Goal: Task Accomplishment & Management: Manage account settings

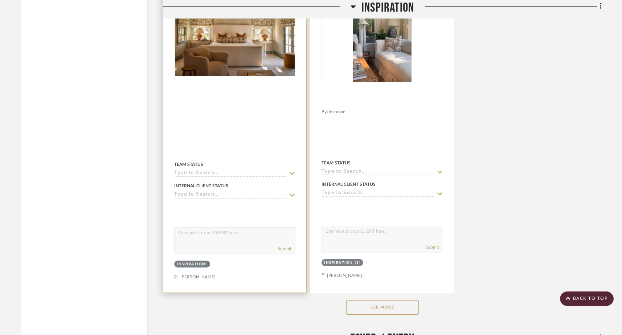
scroll to position [1255, 0]
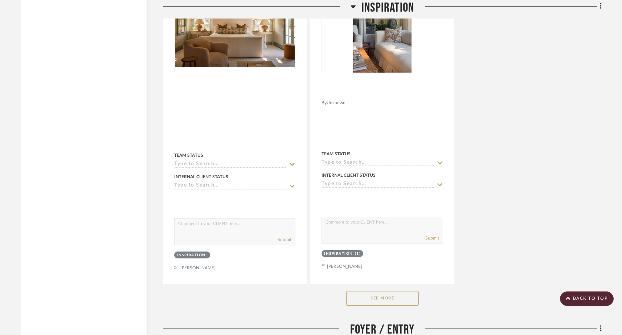
click at [352, 291] on button "See More" at bounding box center [382, 298] width 73 height 15
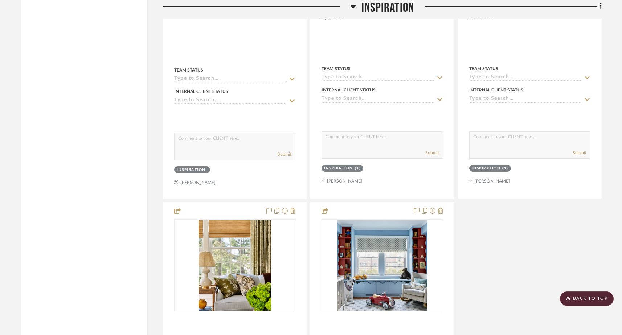
scroll to position [1341, 0]
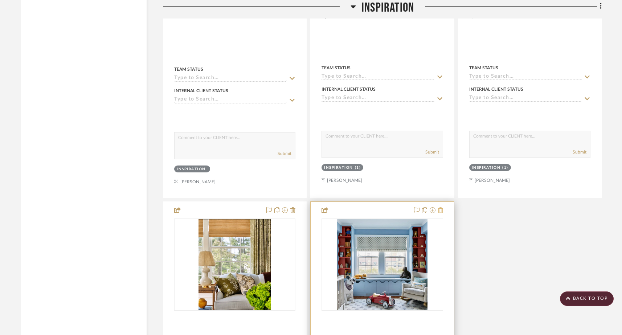
click at [440, 207] on icon at bounding box center [440, 210] width 5 height 6
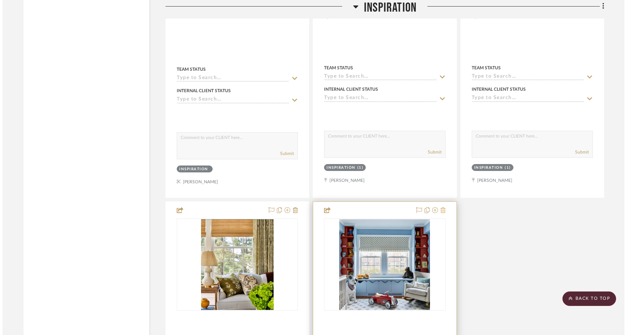
scroll to position [0, 0]
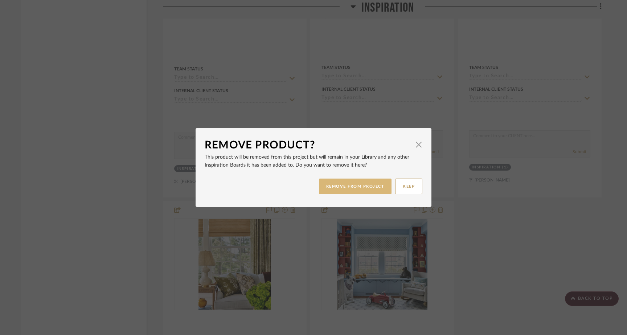
click at [360, 186] on button "REMOVE FROM PROJECT" at bounding box center [355, 186] width 73 height 16
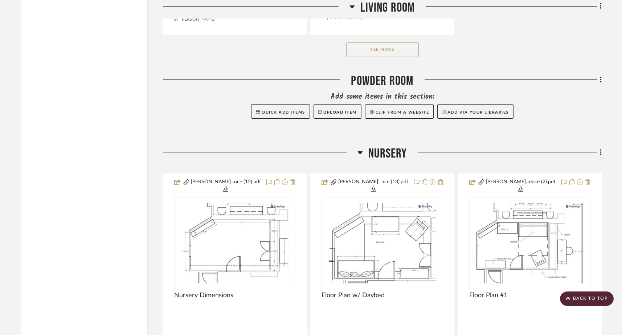
scroll to position [5056, 0]
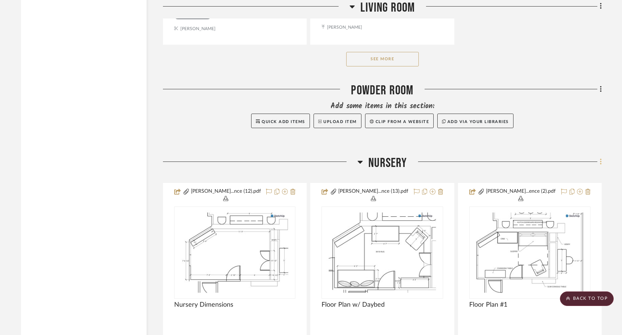
click at [489, 159] on icon at bounding box center [600, 162] width 1 height 6
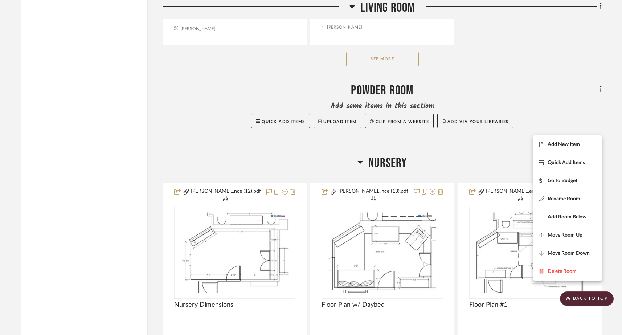
click at [489, 124] on div at bounding box center [311, 167] width 622 height 335
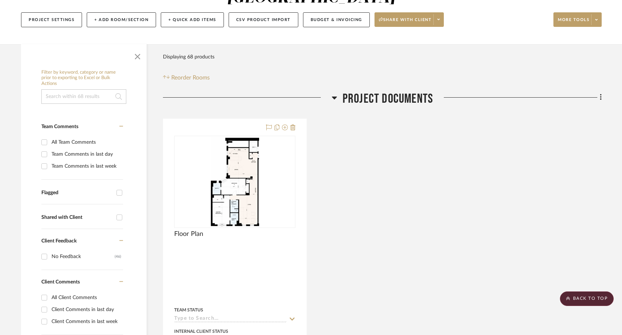
scroll to position [0, 0]
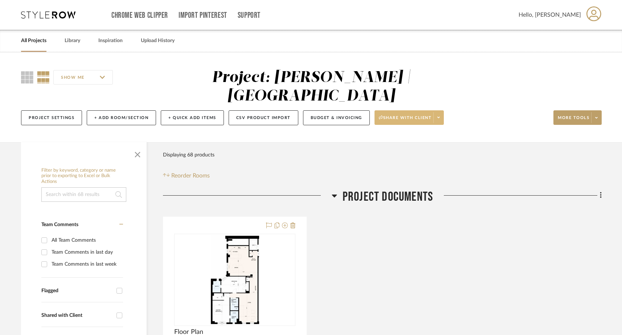
click at [414, 115] on span "Share with client" at bounding box center [405, 120] width 53 height 11
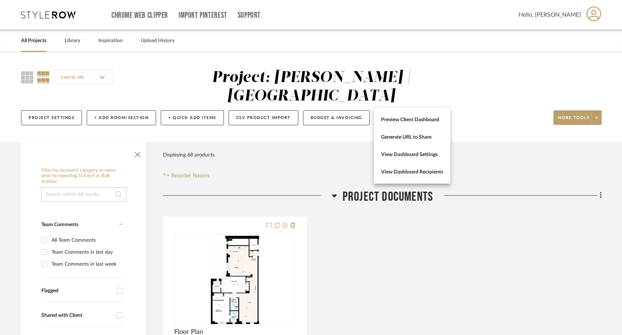
click at [489, 99] on div at bounding box center [311, 167] width 622 height 335
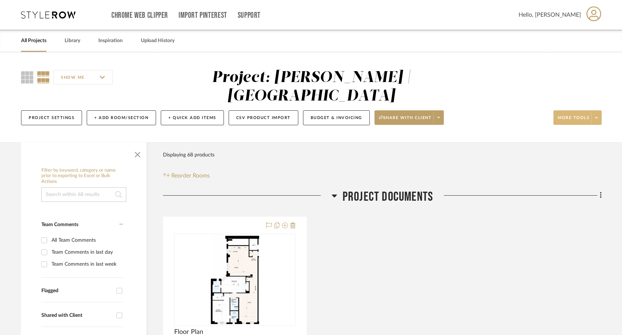
click at [489, 116] on icon at bounding box center [596, 118] width 3 height 4
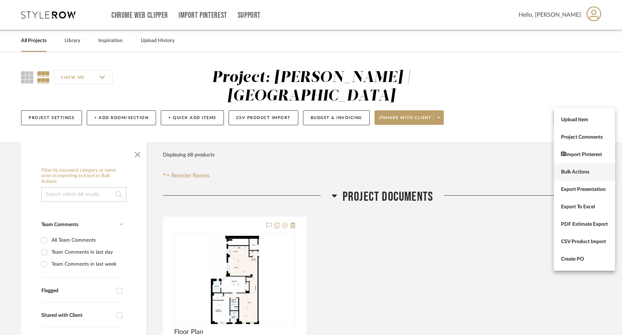
click at [489, 173] on span "Bulk Actions" at bounding box center [584, 172] width 47 height 6
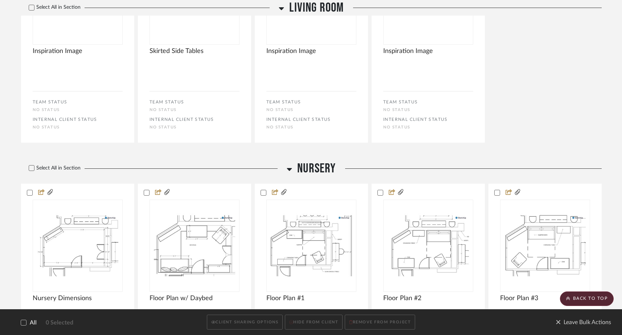
scroll to position [3162, 0]
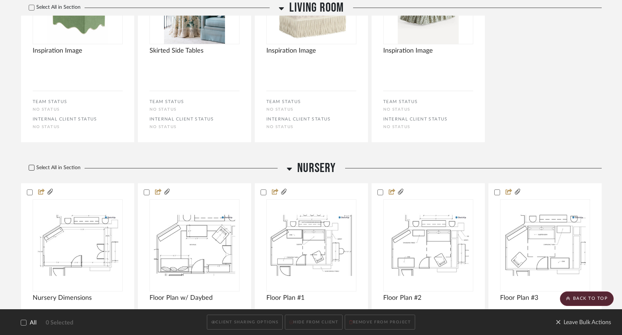
click at [32, 168] on icon at bounding box center [31, 168] width 5 height 4
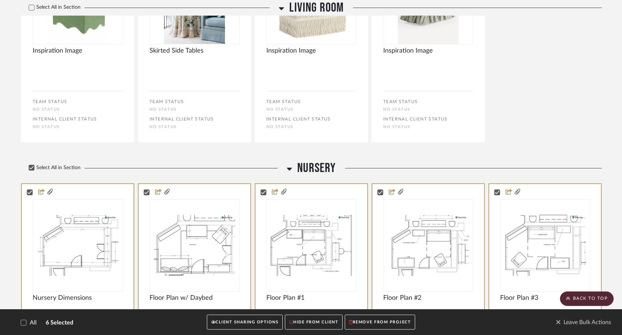
click at [251, 319] on button "CLIENT SHARING OPTIONS" at bounding box center [245, 322] width 76 height 15
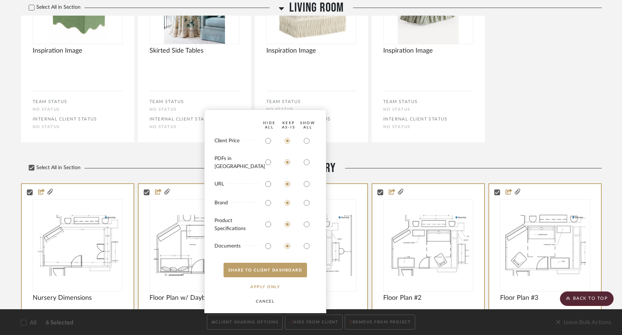
click at [210, 149] on bulk-actions-sharing "HIDE All Keep AS-IS SHOW ALL Client Price PDFs in Carousel URL Brand Product Sp…" at bounding box center [265, 212] width 122 height 204
click at [263, 301] on button "CANCEL" at bounding box center [265, 301] width 45 height 15
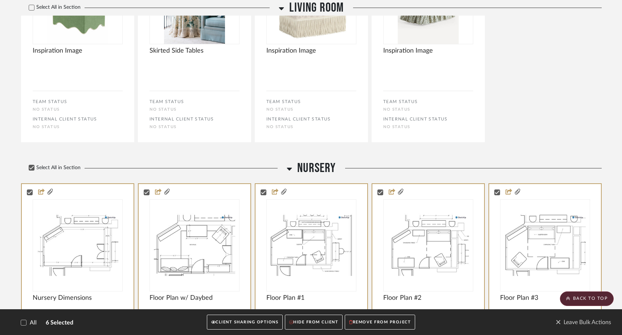
click at [309, 320] on button "HIDE FROM CLIENT" at bounding box center [314, 322] width 58 height 15
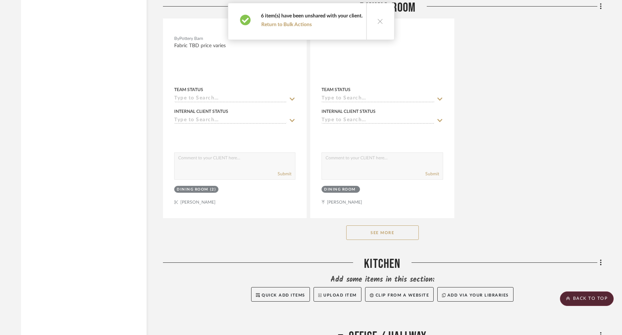
scroll to position [2716, 0]
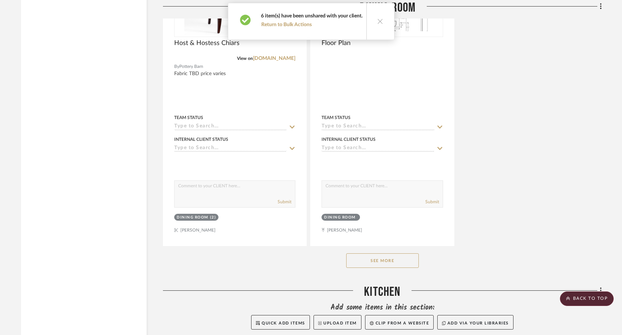
click at [377, 21] on icon at bounding box center [380, 21] width 6 height 6
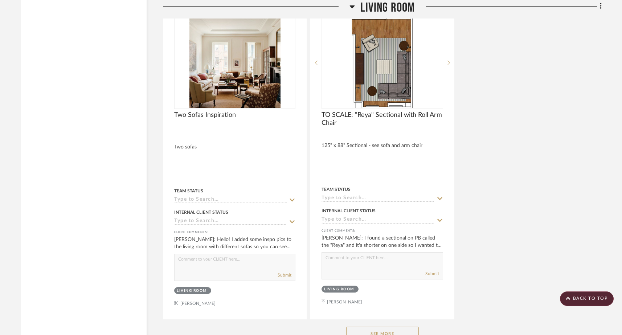
scroll to position [4789, 0]
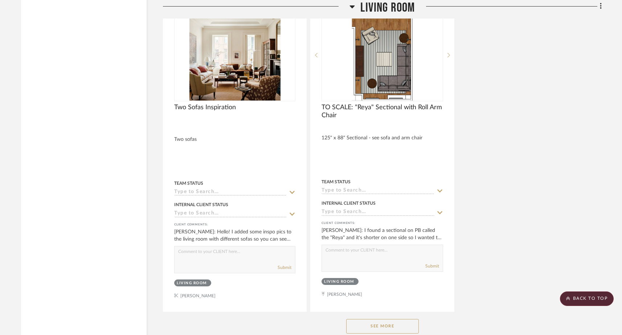
click at [372, 319] on button "See More" at bounding box center [382, 326] width 73 height 15
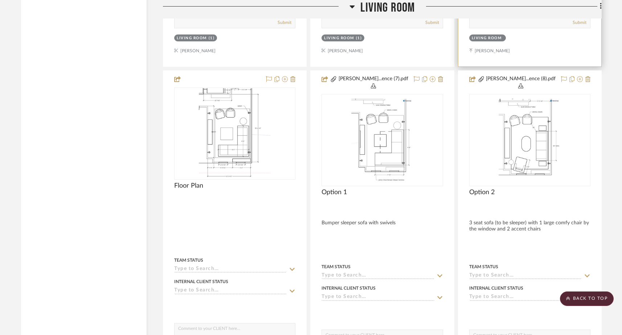
scroll to position [5351, 0]
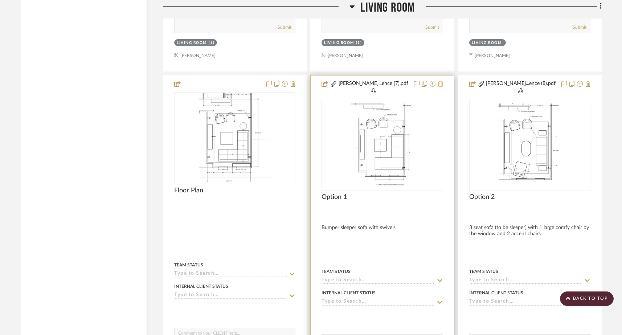
click at [440, 81] on icon at bounding box center [440, 84] width 5 height 6
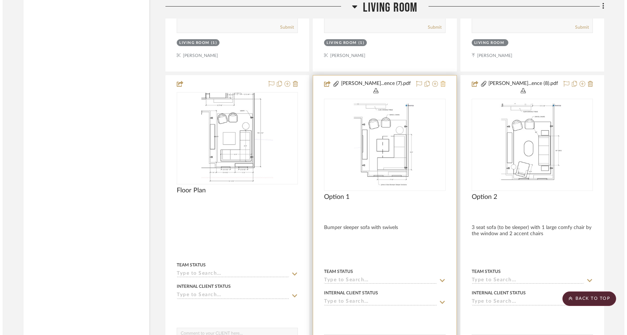
scroll to position [0, 0]
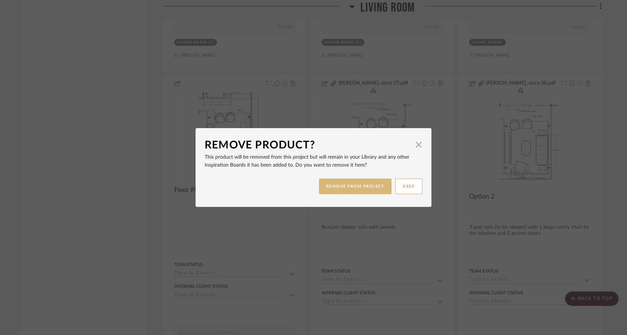
click at [345, 183] on button "REMOVE FROM PROJECT" at bounding box center [355, 186] width 73 height 16
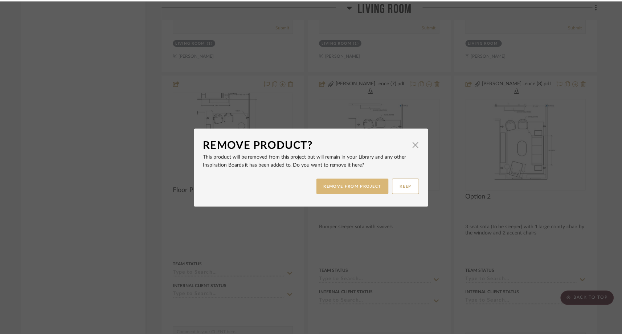
scroll to position [5351, 0]
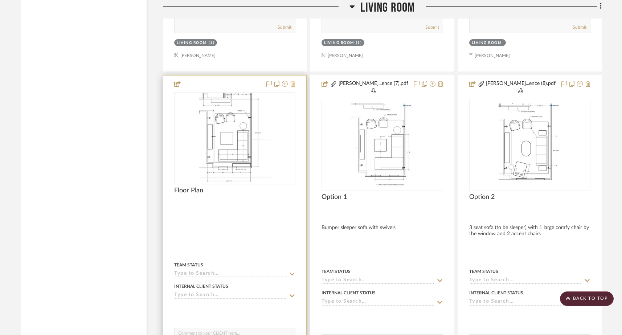
click at [292, 81] on icon at bounding box center [292, 84] width 5 height 6
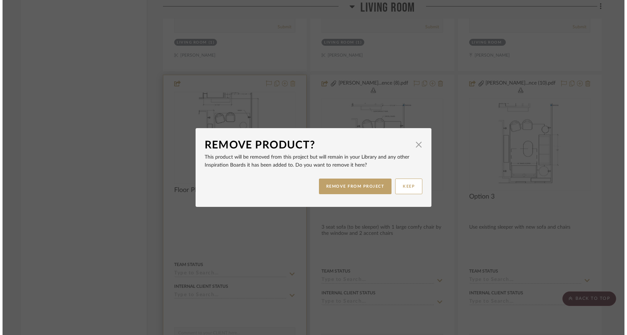
scroll to position [0, 0]
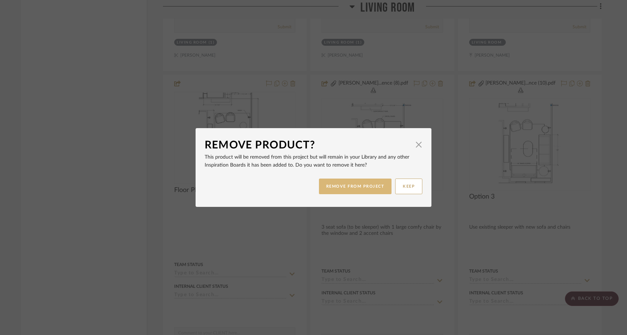
click at [339, 190] on button "REMOVE FROM PROJECT" at bounding box center [355, 186] width 73 height 16
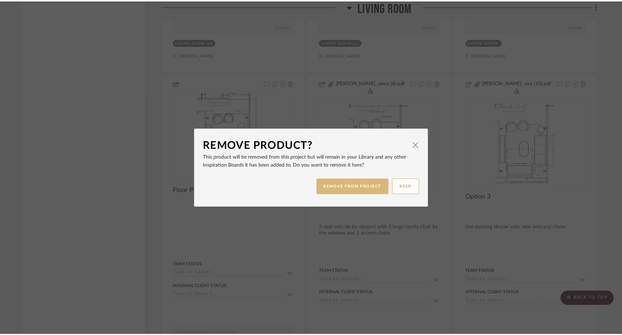
scroll to position [5351, 0]
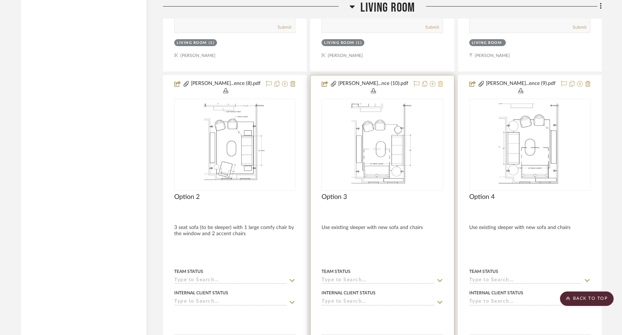
click at [442, 81] on icon at bounding box center [440, 84] width 5 height 6
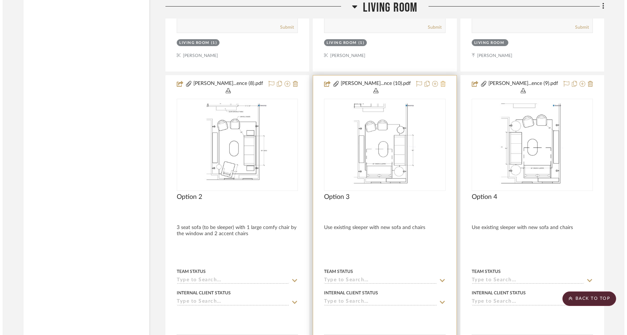
scroll to position [0, 0]
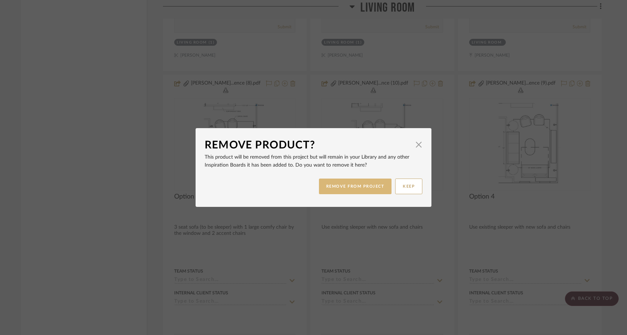
click at [371, 185] on button "REMOVE FROM PROJECT" at bounding box center [355, 186] width 73 height 16
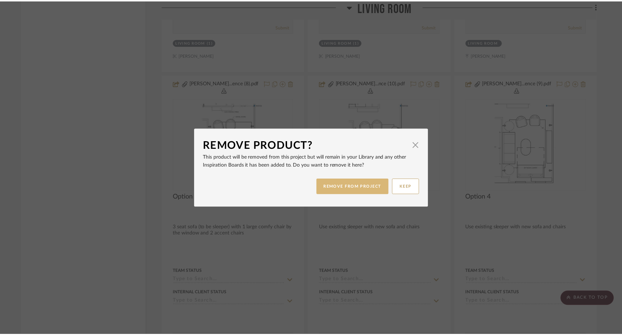
scroll to position [5351, 0]
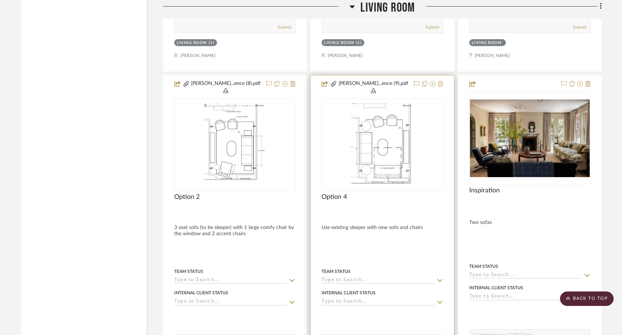
click at [442, 81] on icon at bounding box center [440, 84] width 5 height 6
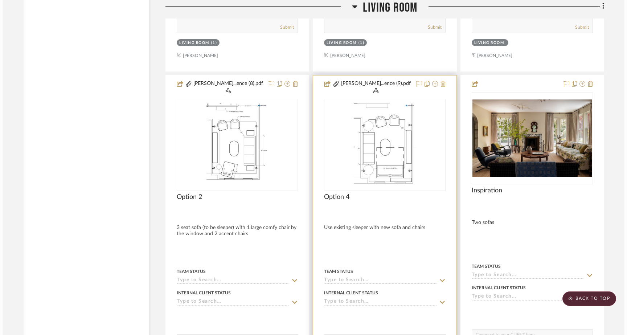
scroll to position [0, 0]
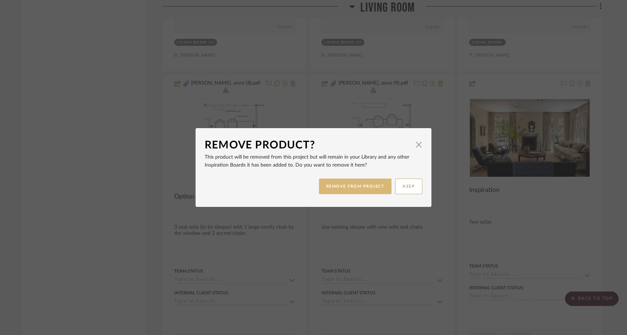
click at [365, 188] on button "REMOVE FROM PROJECT" at bounding box center [355, 186] width 73 height 16
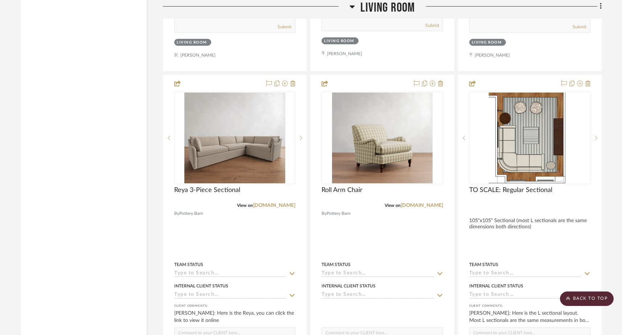
scroll to position [5026, 0]
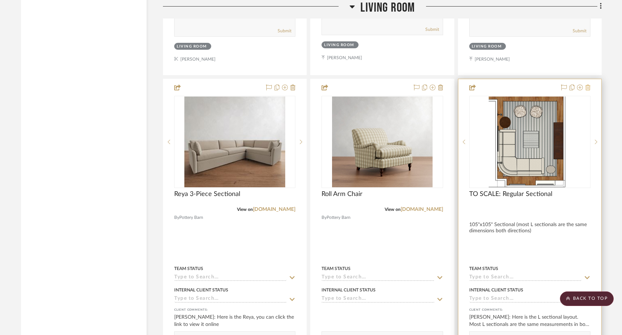
click at [489, 85] on icon at bounding box center [587, 88] width 5 height 6
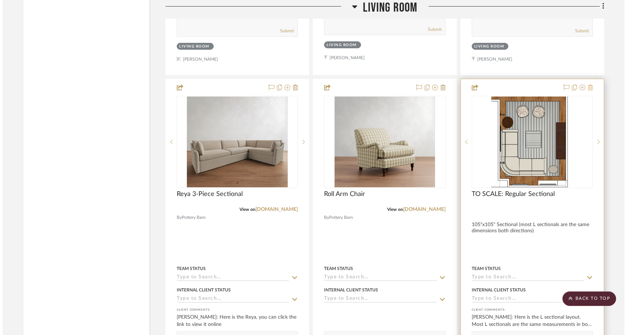
scroll to position [0, 0]
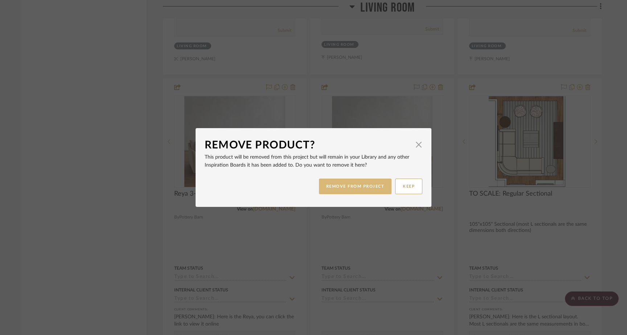
click at [365, 189] on button "REMOVE FROM PROJECT" at bounding box center [355, 186] width 73 height 16
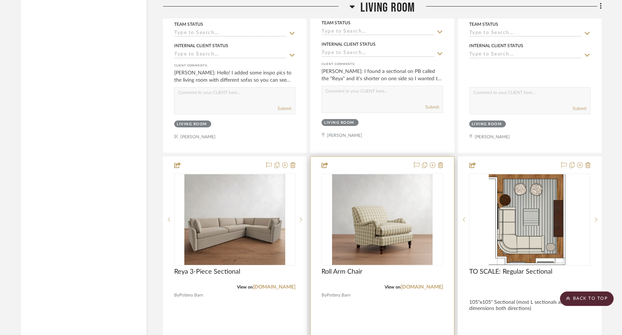
scroll to position [4922, 0]
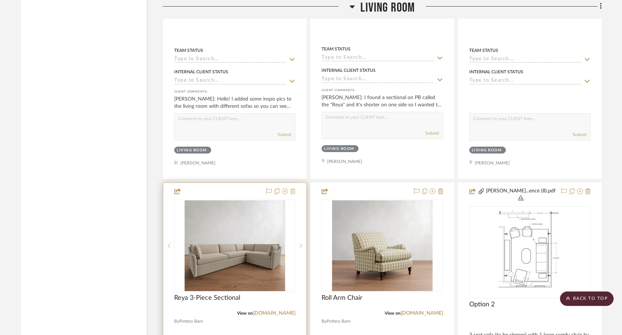
click at [293, 188] on icon at bounding box center [292, 191] width 5 height 6
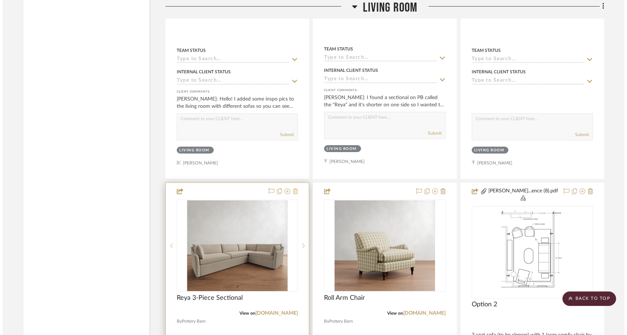
scroll to position [0, 0]
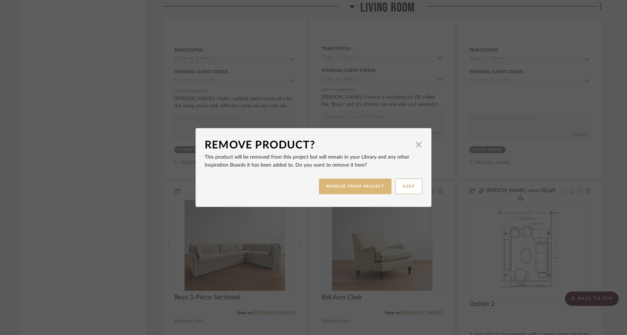
click at [351, 189] on button "REMOVE FROM PROJECT" at bounding box center [355, 186] width 73 height 16
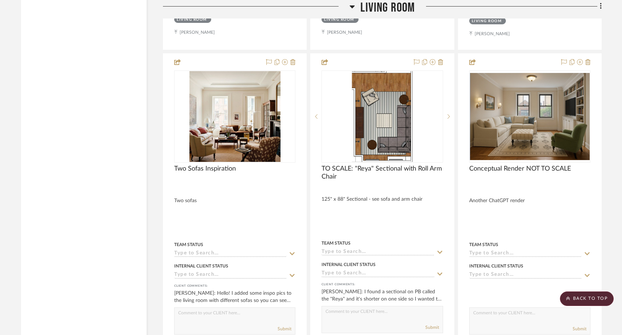
scroll to position [4714, 0]
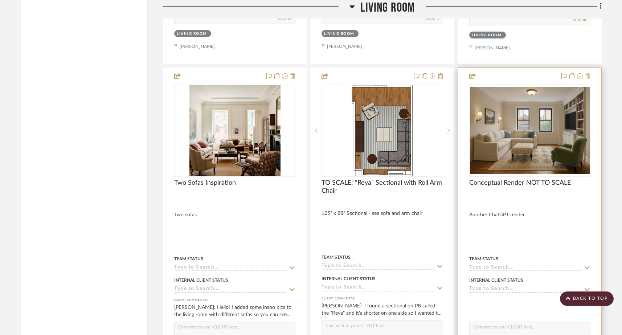
click at [489, 73] on icon at bounding box center [587, 76] width 5 height 6
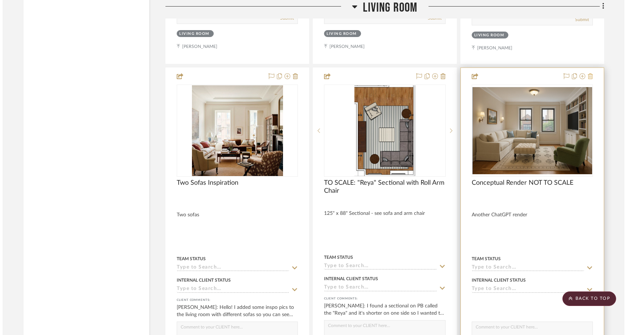
scroll to position [0, 0]
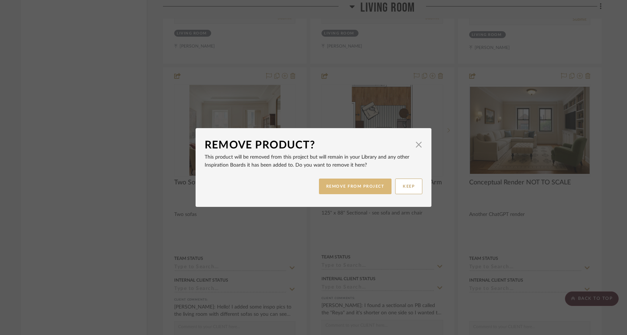
click at [354, 189] on button "REMOVE FROM PROJECT" at bounding box center [355, 186] width 73 height 16
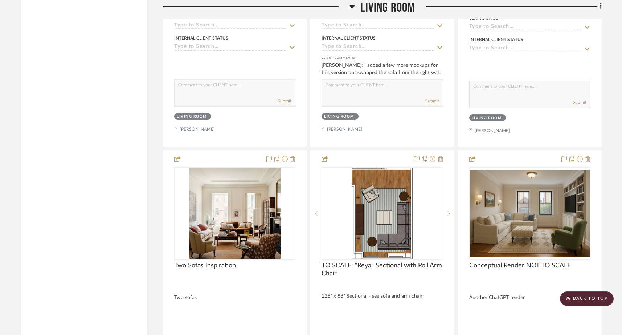
scroll to position [4628, 0]
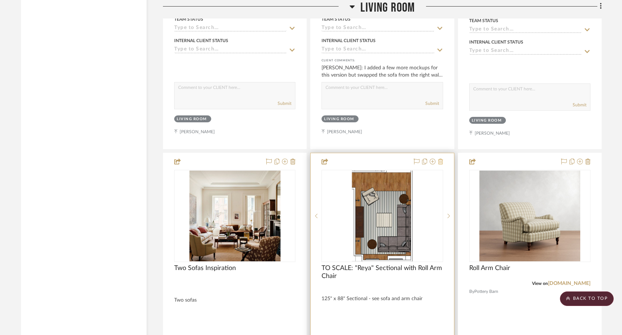
click at [442, 159] on icon at bounding box center [440, 162] width 5 height 6
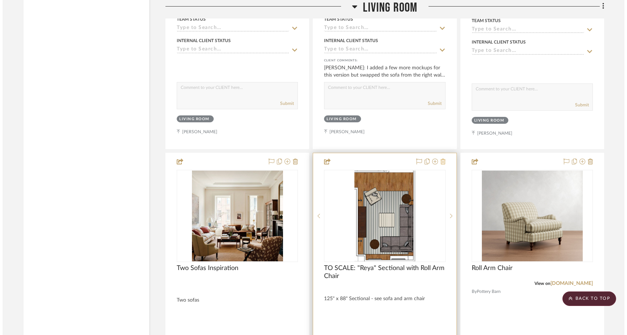
scroll to position [0, 0]
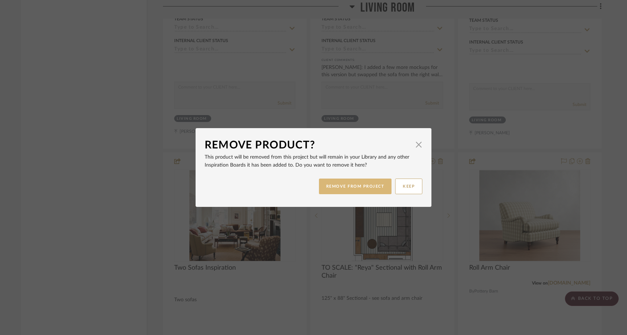
click at [365, 186] on button "REMOVE FROM PROJECT" at bounding box center [355, 186] width 73 height 16
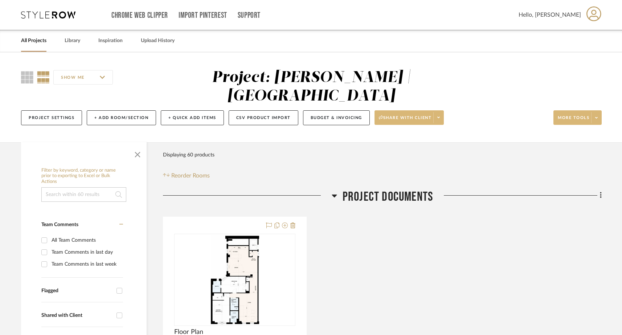
click at [399, 115] on span "Share with client" at bounding box center [405, 120] width 53 height 11
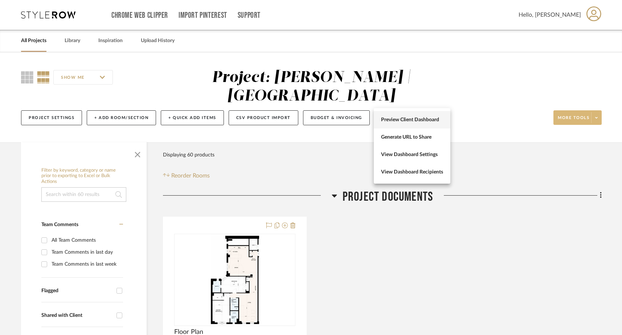
click at [396, 119] on span "Preview Client Dashboard" at bounding box center [412, 120] width 62 height 6
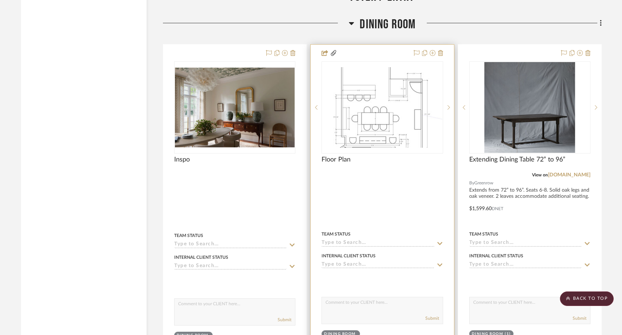
scroll to position [1952, 0]
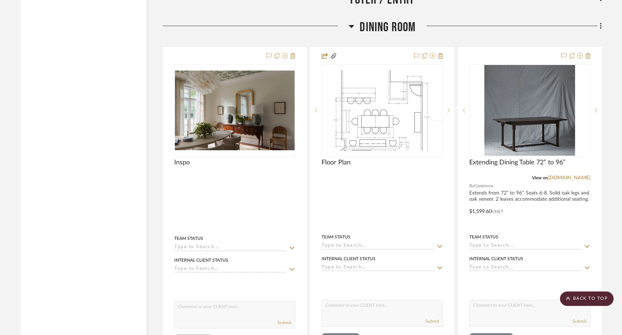
drag, startPoint x: 342, startPoint y: 284, endPoint x: 116, endPoint y: 0, distance: 362.7
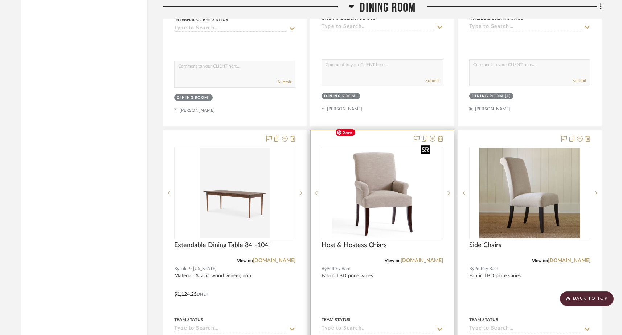
scroll to position [2193, 0]
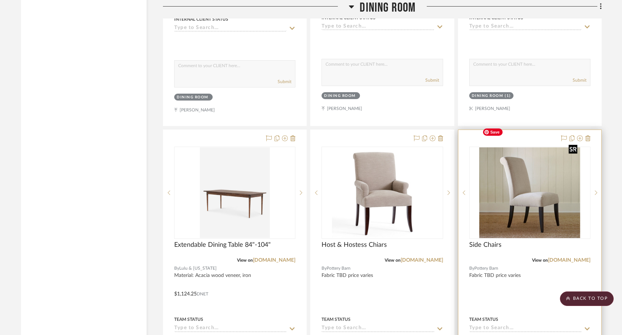
click at [489, 178] on img "0" at bounding box center [529, 192] width 101 height 91
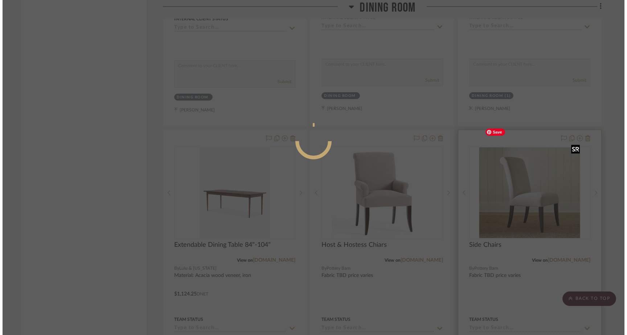
scroll to position [0, 0]
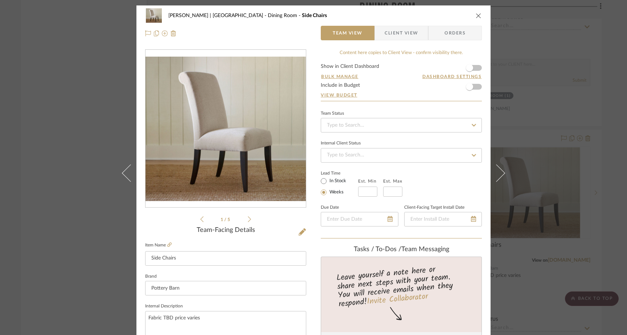
click at [248, 218] on icon at bounding box center [249, 219] width 3 height 6
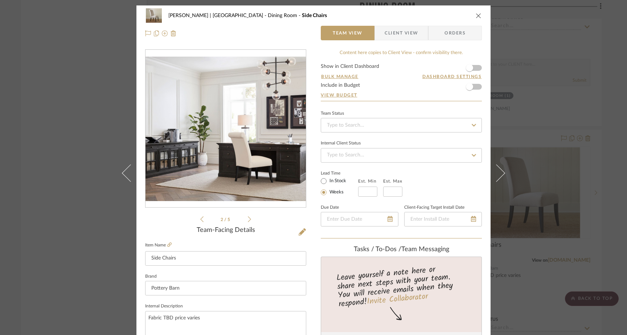
click at [248, 218] on icon at bounding box center [249, 219] width 3 height 6
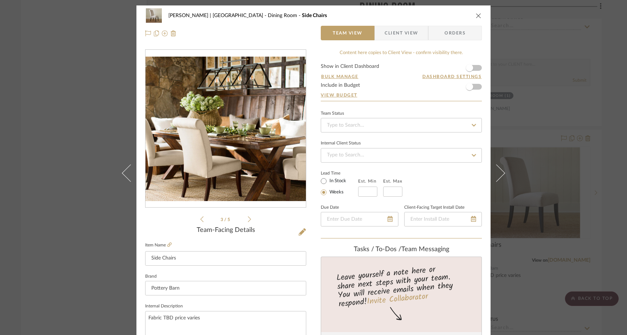
click at [248, 218] on icon at bounding box center [249, 219] width 3 height 6
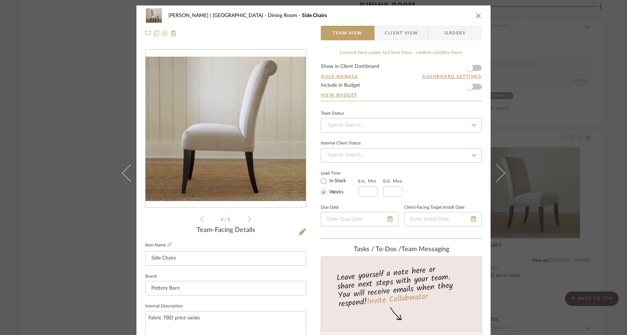
click at [248, 218] on icon at bounding box center [249, 219] width 3 height 6
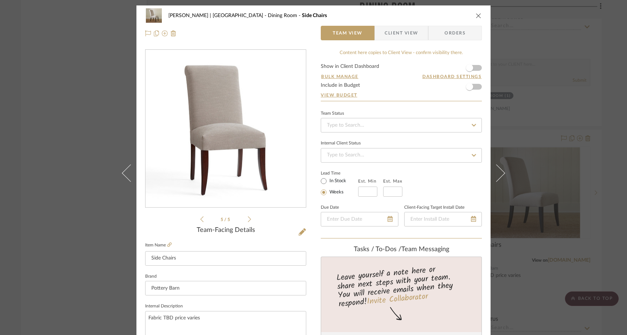
click at [248, 218] on icon at bounding box center [249, 219] width 3 height 7
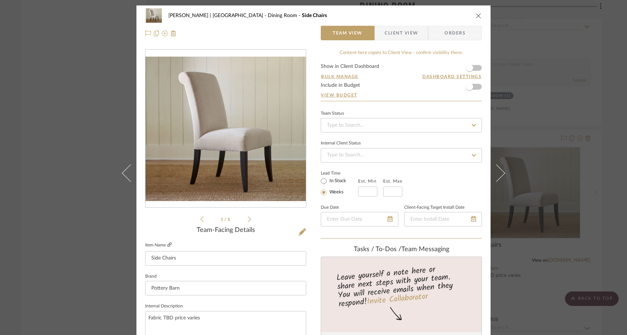
click at [168, 245] on icon at bounding box center [169, 244] width 4 height 4
click at [53, 82] on div "Gutstein-Dyja | Upper West Side Dining Room Side Chairs Team View Client View O…" at bounding box center [313, 167] width 627 height 335
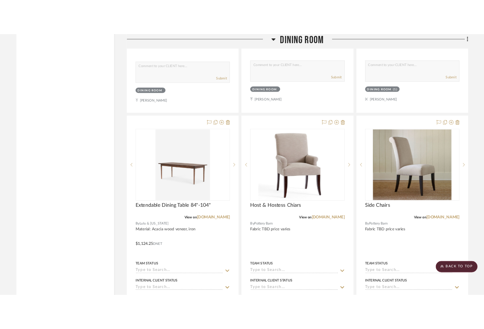
scroll to position [2236, 0]
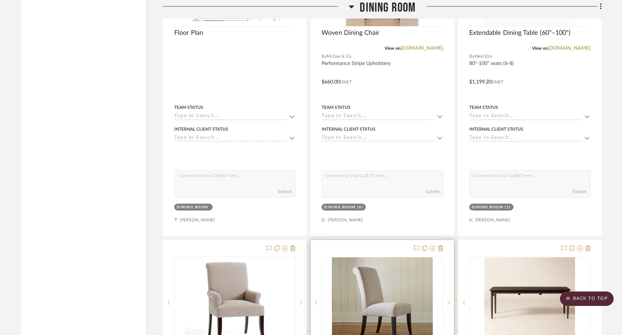
scroll to position [1752, 0]
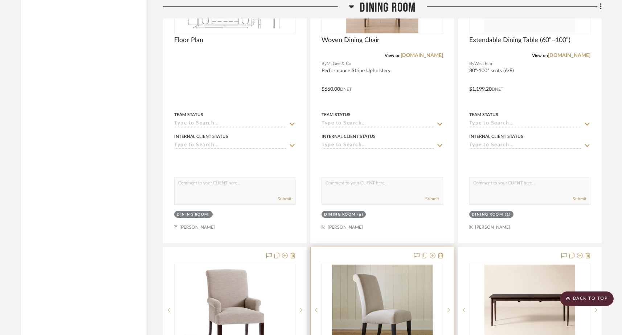
drag, startPoint x: 367, startPoint y: 235, endPoint x: 369, endPoint y: 164, distance: 71.5
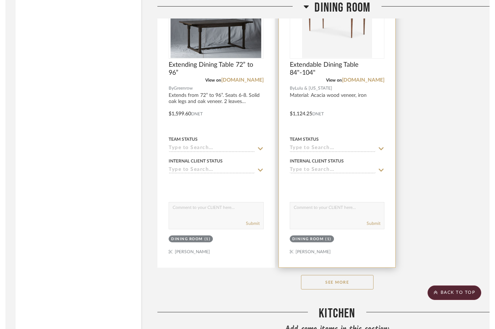
scroll to position [2375, 1]
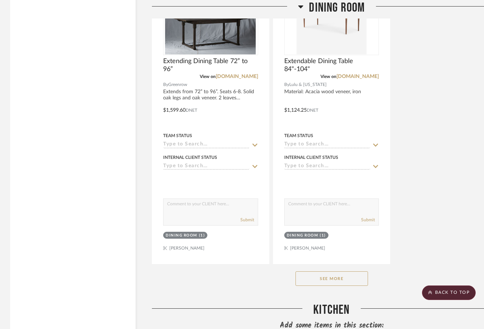
click at [331, 272] on button "See More" at bounding box center [332, 278] width 73 height 15
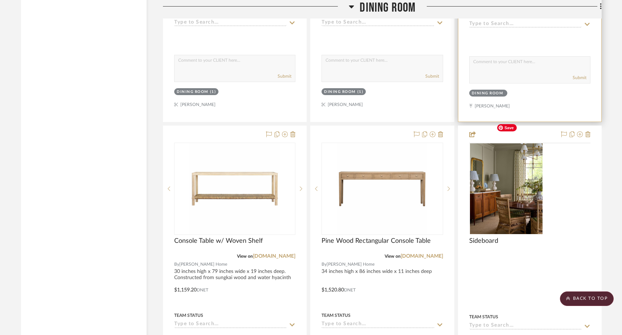
scroll to position [2519, 0]
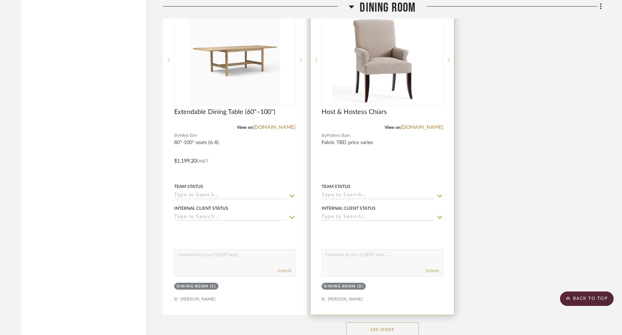
scroll to position [2372, 0]
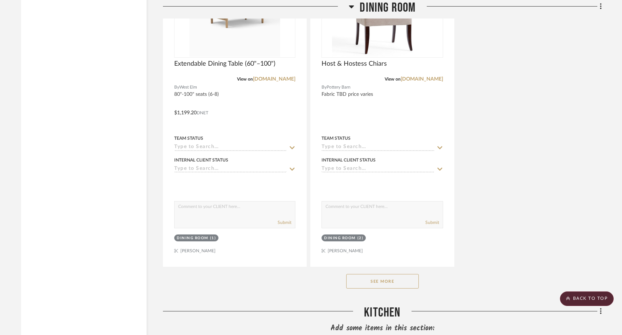
click at [389, 274] on button "See More" at bounding box center [382, 281] width 73 height 15
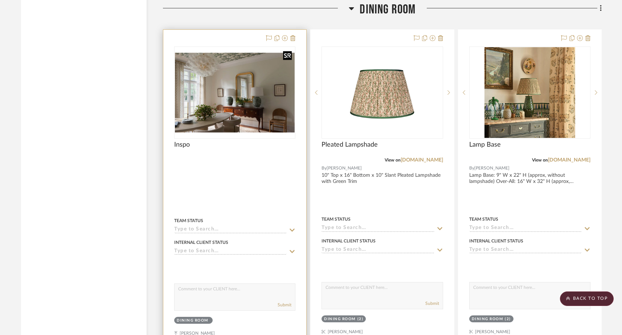
scroll to position [1650, 0]
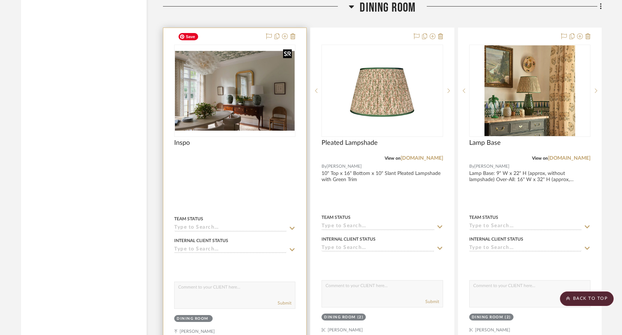
click at [258, 67] on img "0" at bounding box center [235, 91] width 120 height 80
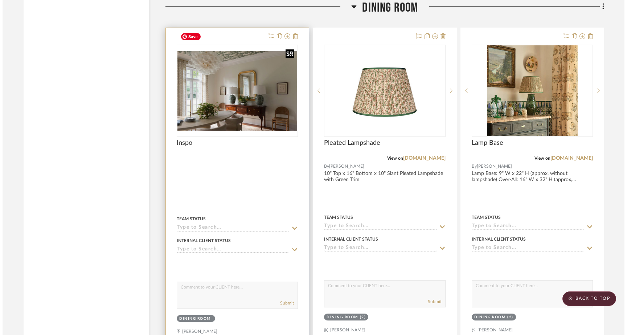
scroll to position [0, 0]
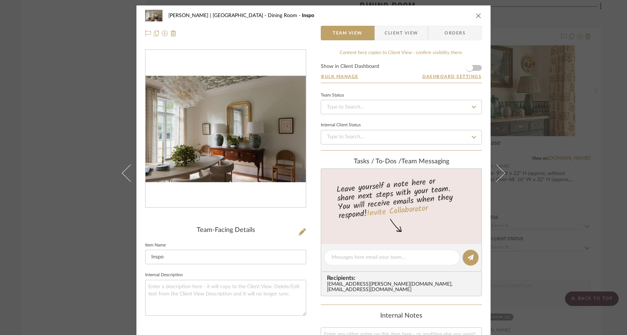
click at [89, 152] on div "[PERSON_NAME] | Upper West Side Dining Room Inspo Team View Client View Orders …" at bounding box center [313, 167] width 627 height 335
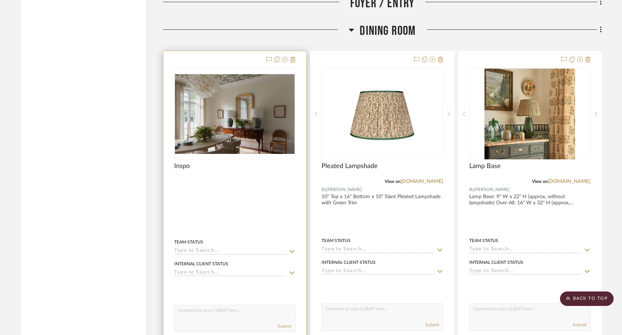
scroll to position [1623, 0]
